Goal: Navigation & Orientation: Find specific page/section

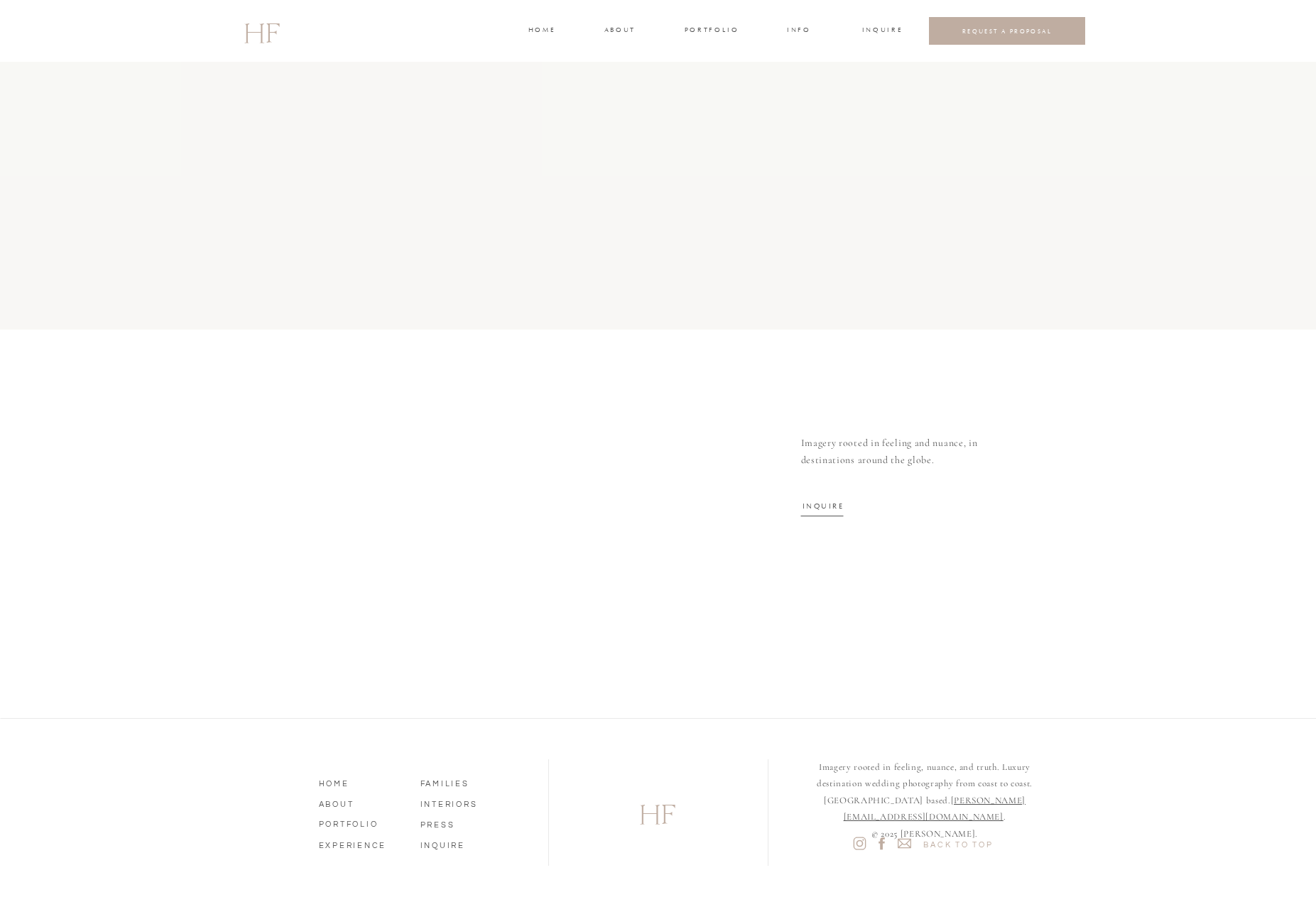
scroll to position [4335, 0]
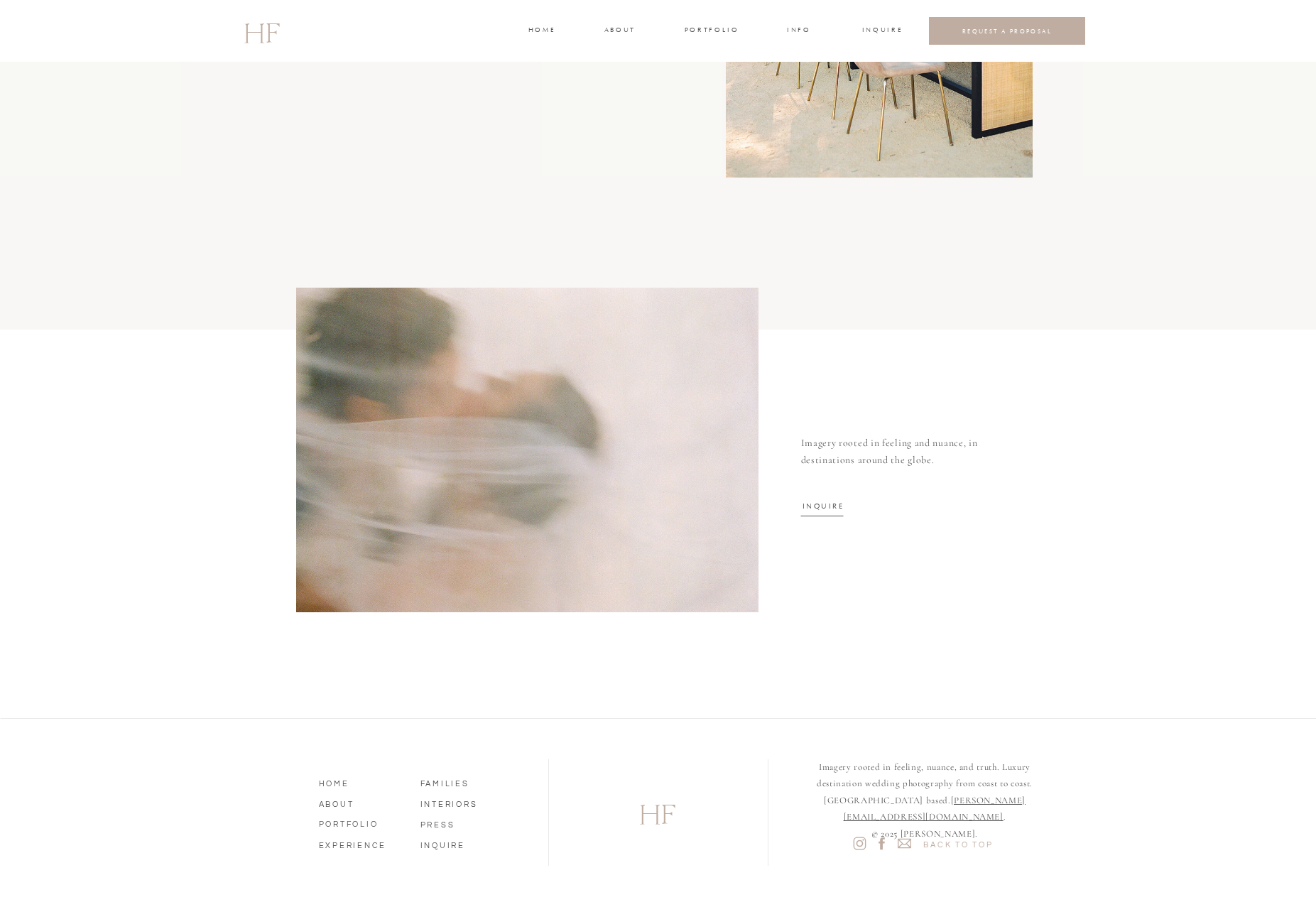
click at [350, 822] on nav "PORTFOLIO" at bounding box center [359, 822] width 81 height 13
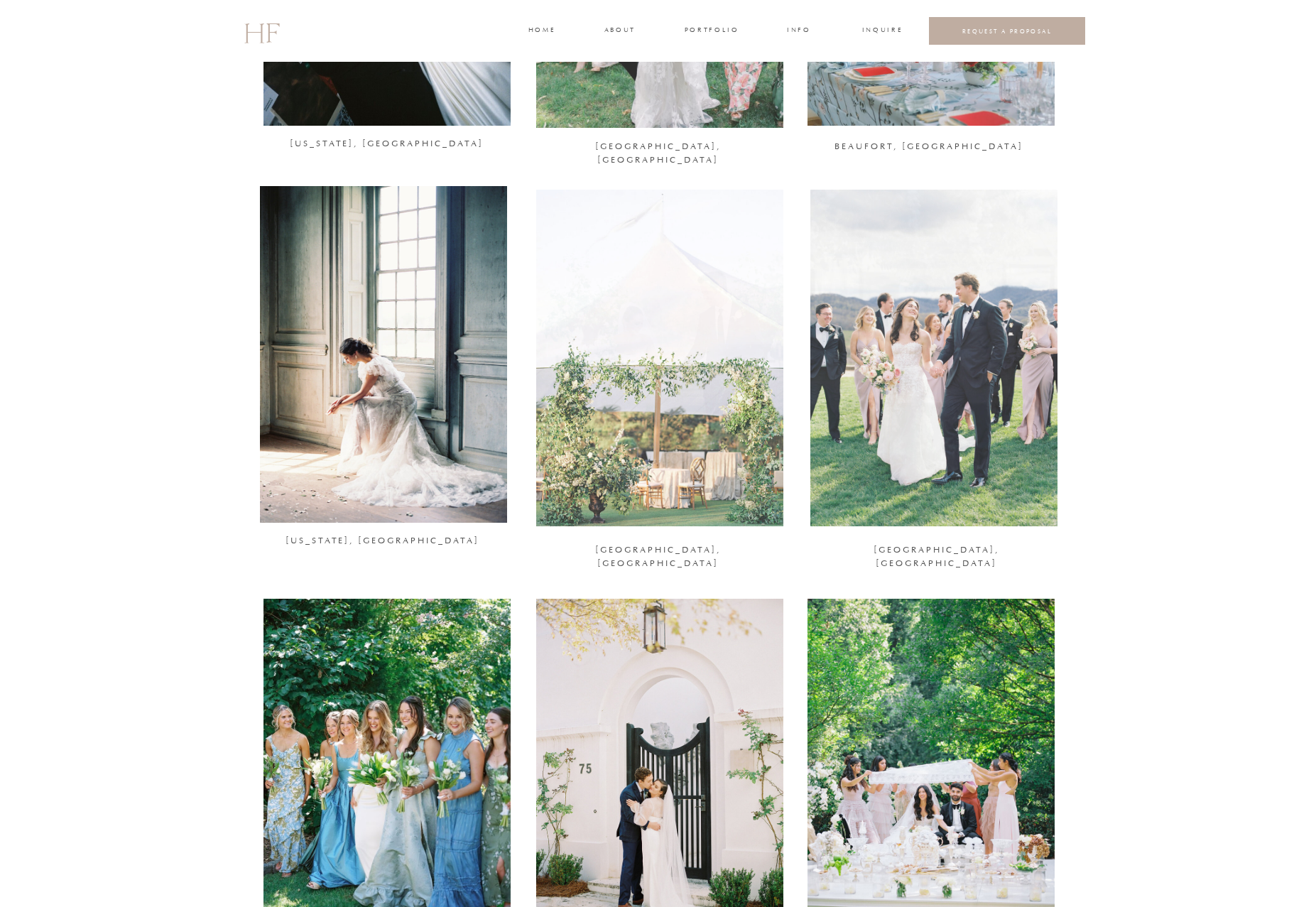
scroll to position [832, 0]
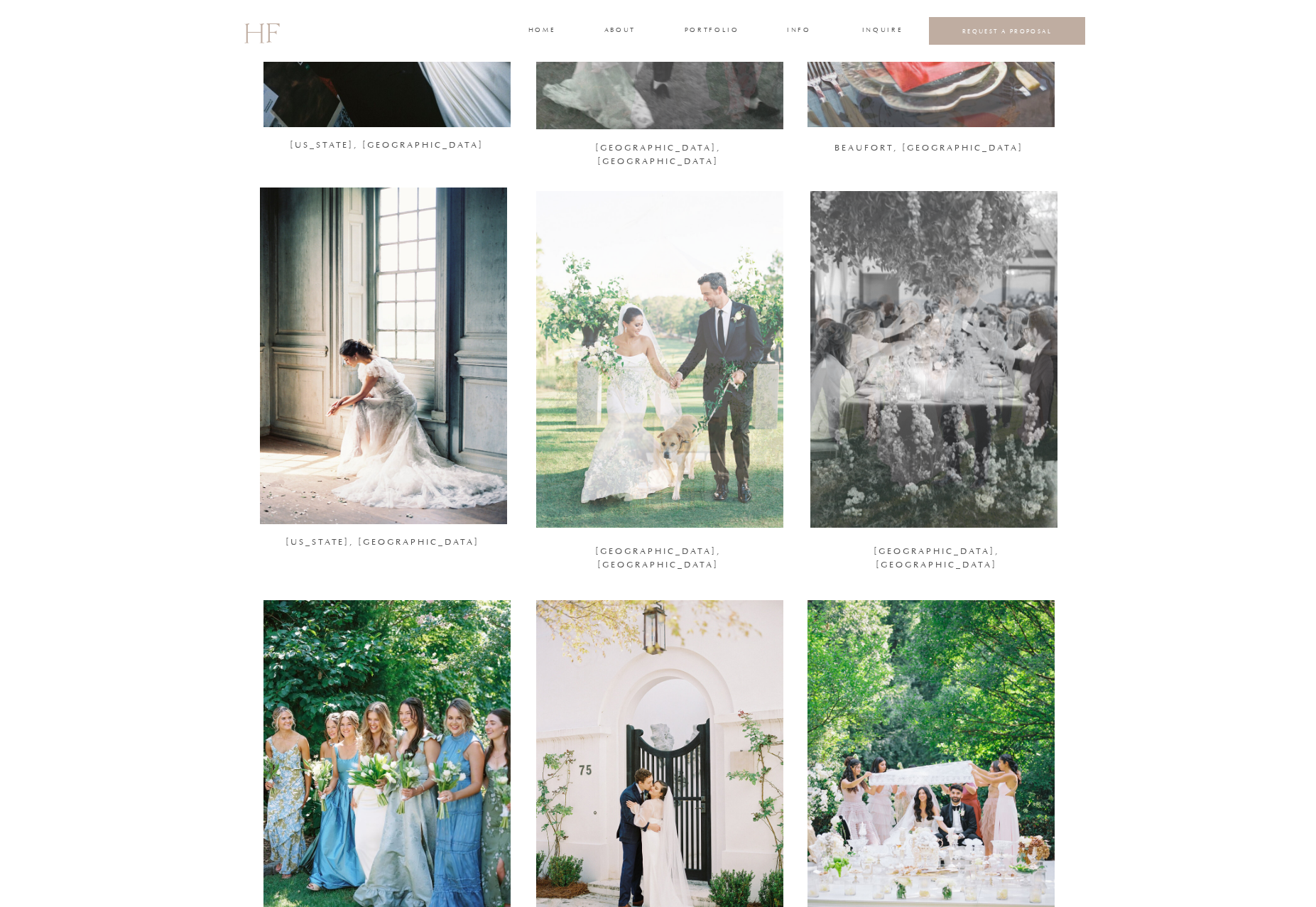
click at [354, 345] on div at bounding box center [383, 356] width 247 height 337
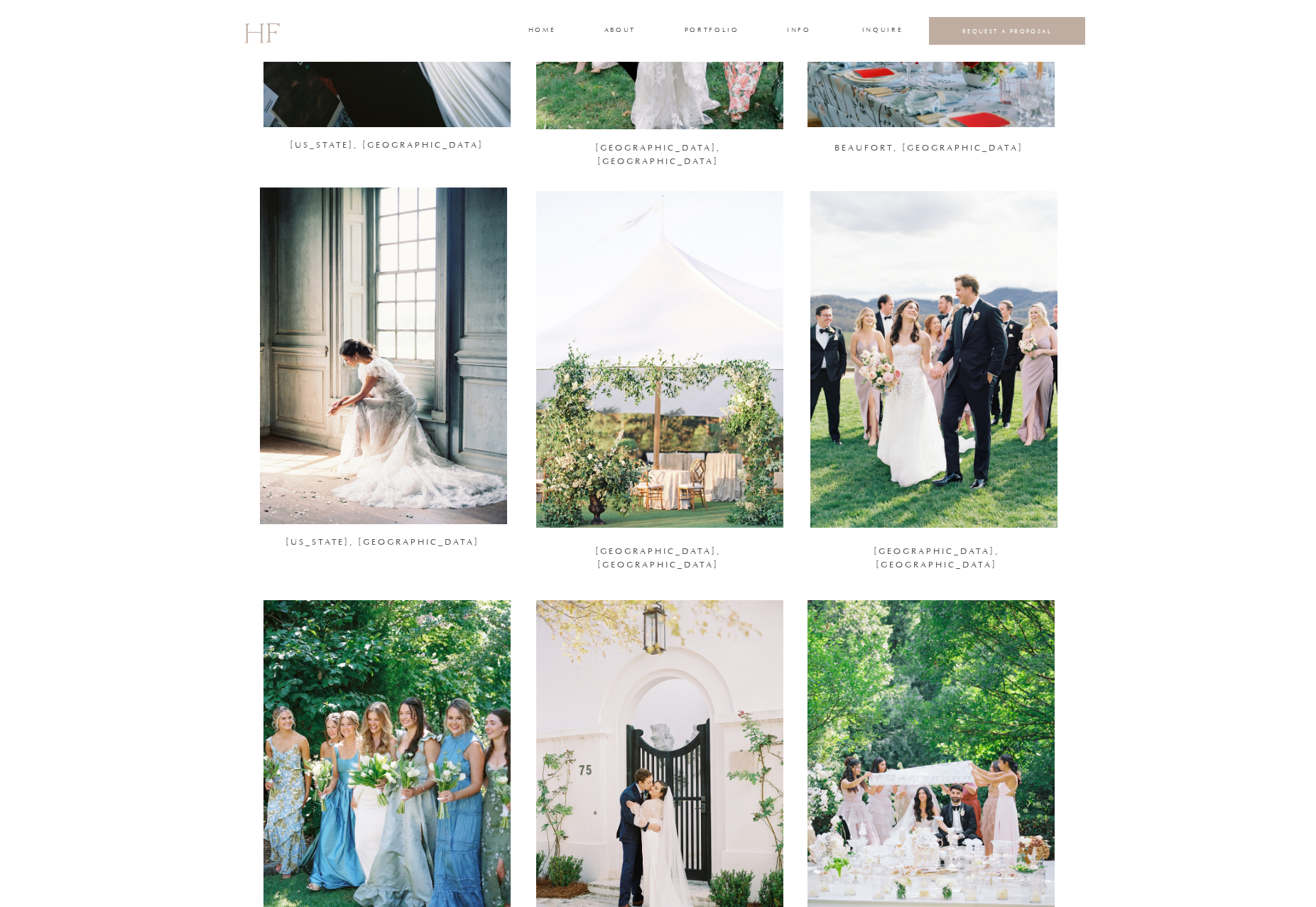
click at [1005, 277] on div at bounding box center [934, 359] width 247 height 337
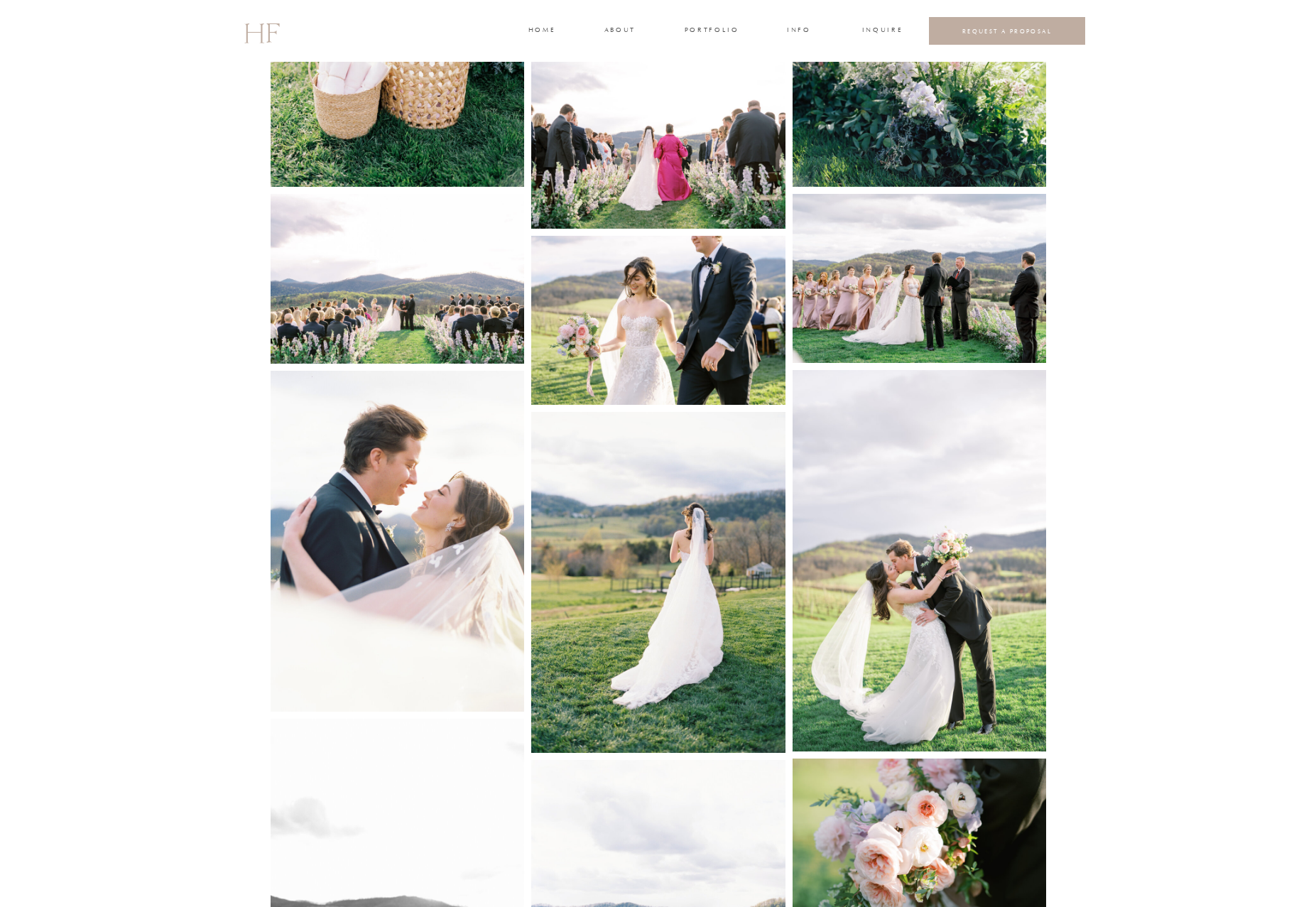
scroll to position [2321, 0]
